Goal: Navigation & Orientation: Find specific page/section

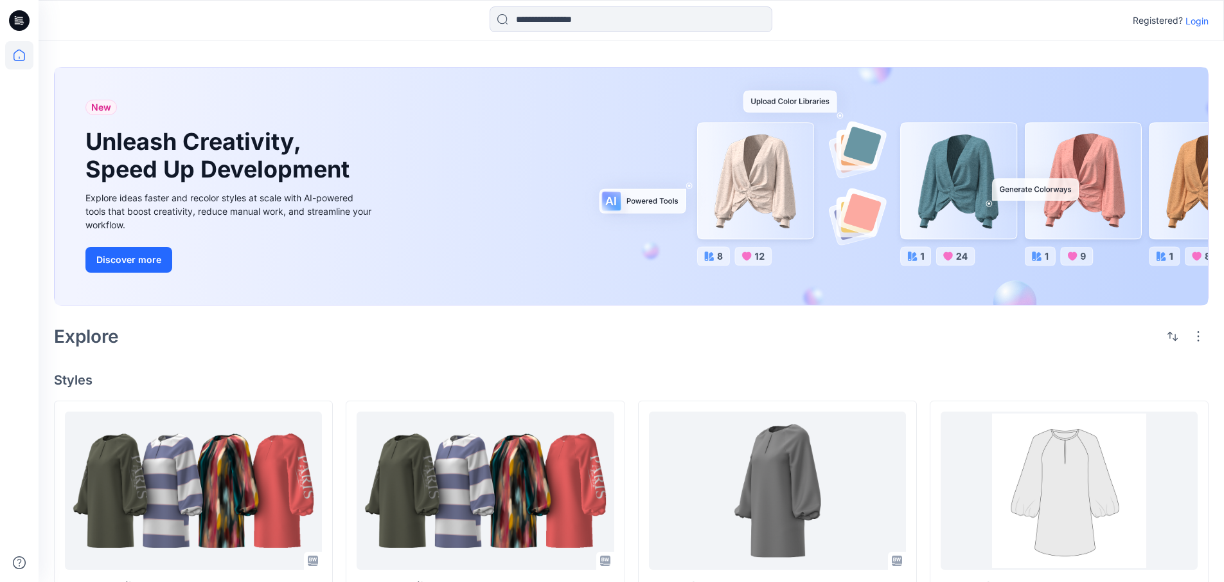
click at [1197, 18] on p "Login" at bounding box center [1197, 20] width 23 height 13
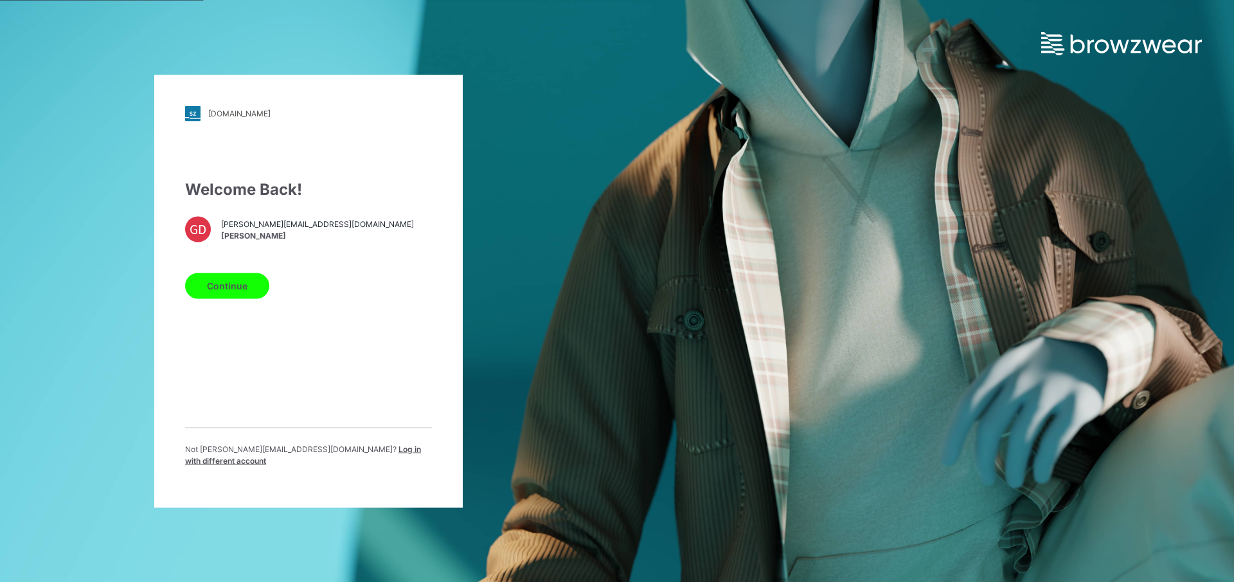
click at [250, 288] on button "Continue" at bounding box center [227, 286] width 84 height 26
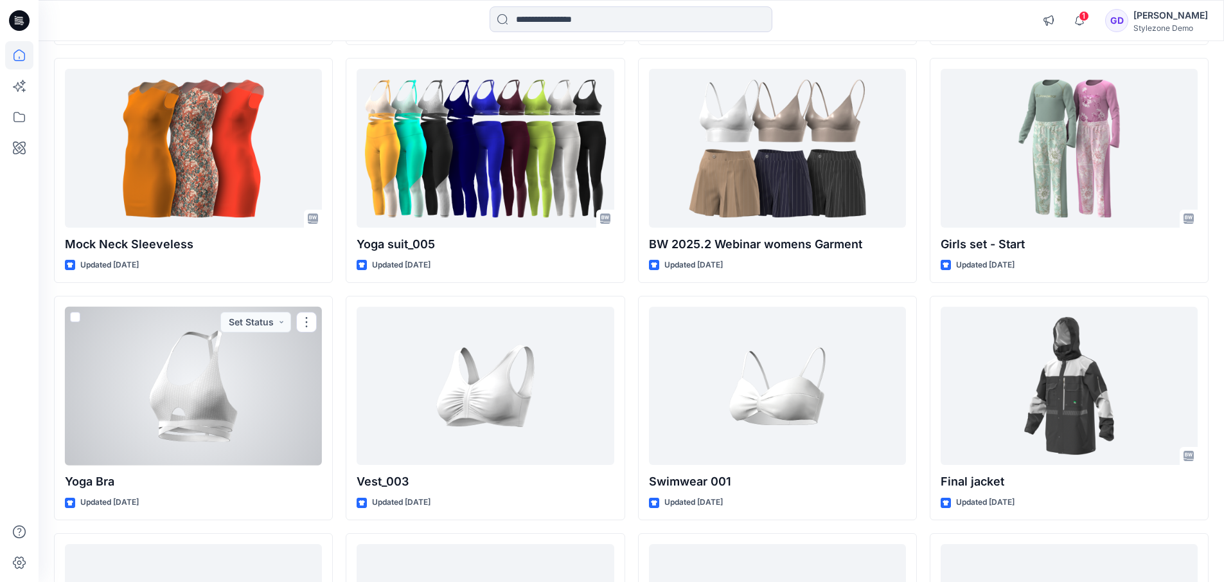
scroll to position [2498, 0]
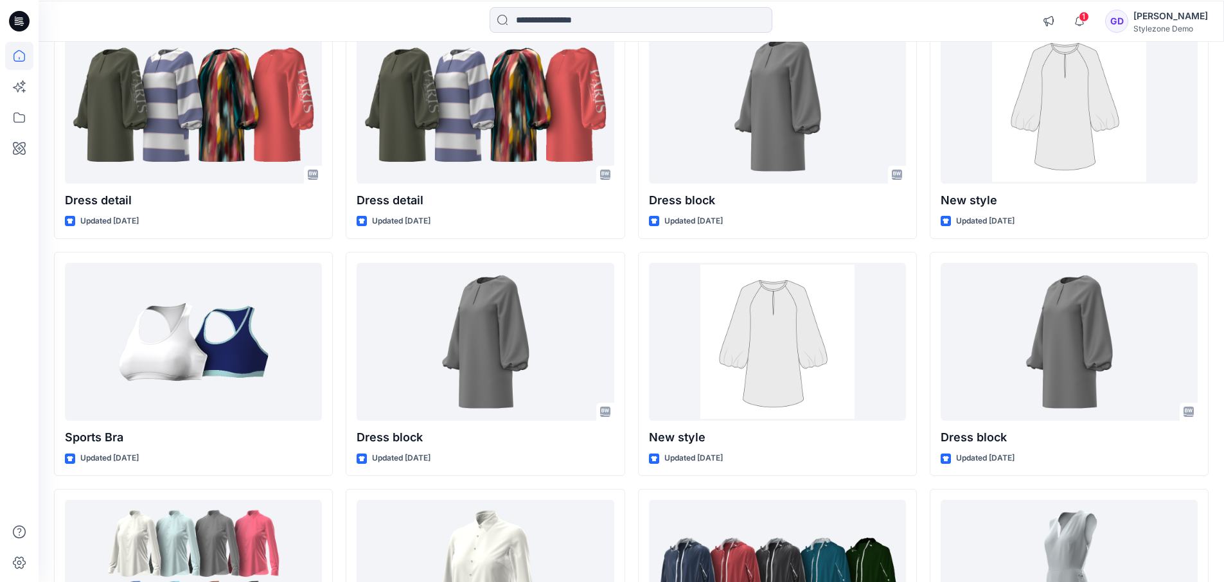
scroll to position [0, 0]
